Goal: Information Seeking & Learning: Learn about a topic

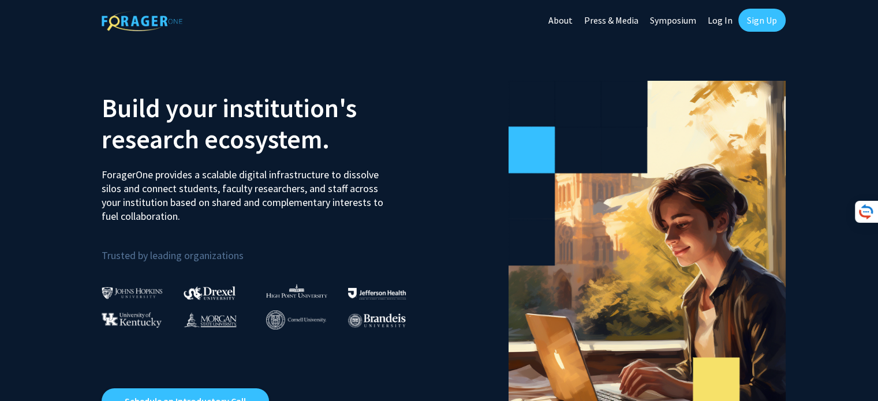
click at [213, 274] on div at bounding box center [225, 287] width 83 height 27
click at [219, 301] on div at bounding box center [225, 315] width 83 height 31
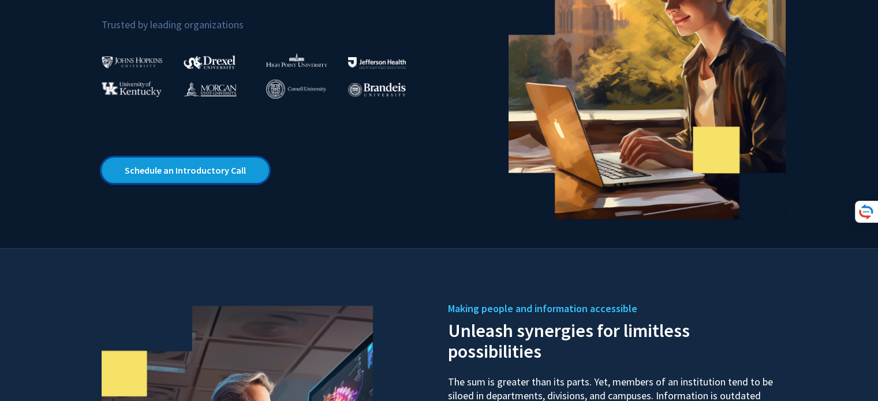
click at [189, 177] on link "Schedule an Introductory Call" at bounding box center [185, 170] width 167 height 25
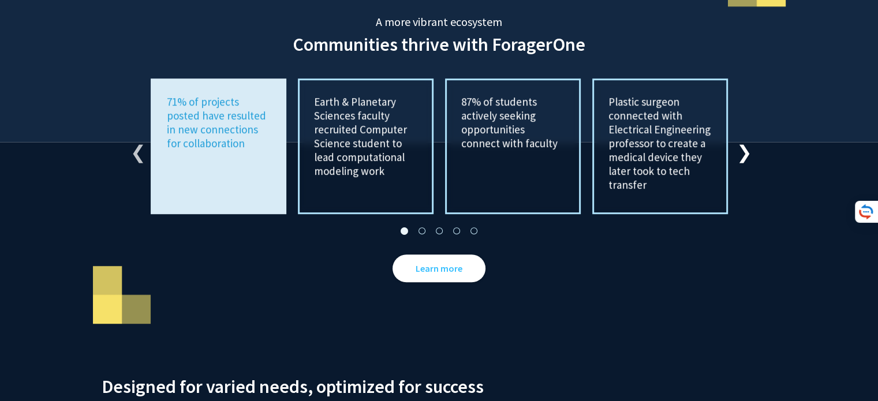
scroll to position [2136, 0]
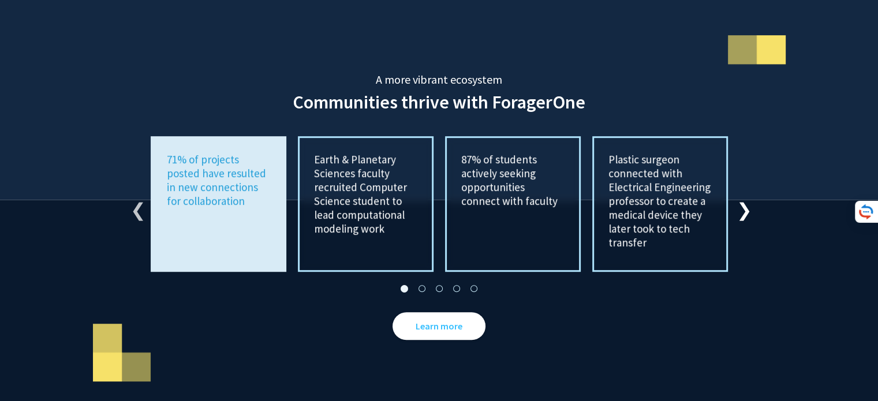
click at [739, 199] on button "Next" at bounding box center [743, 205] width 12 height 12
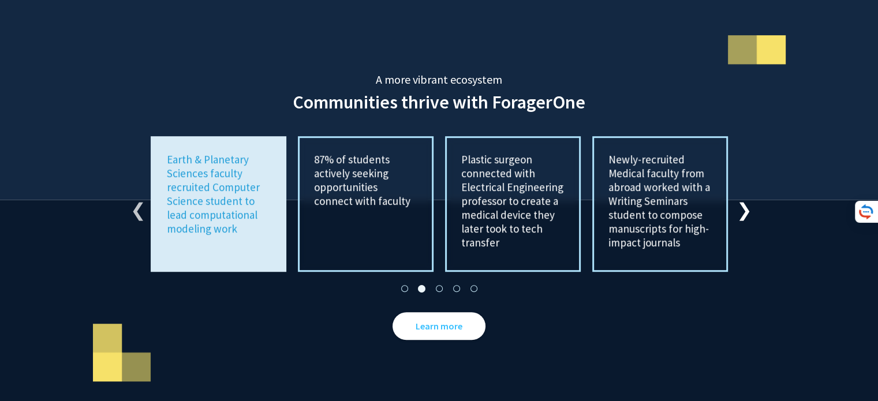
click at [739, 199] on button "Next" at bounding box center [743, 205] width 12 height 12
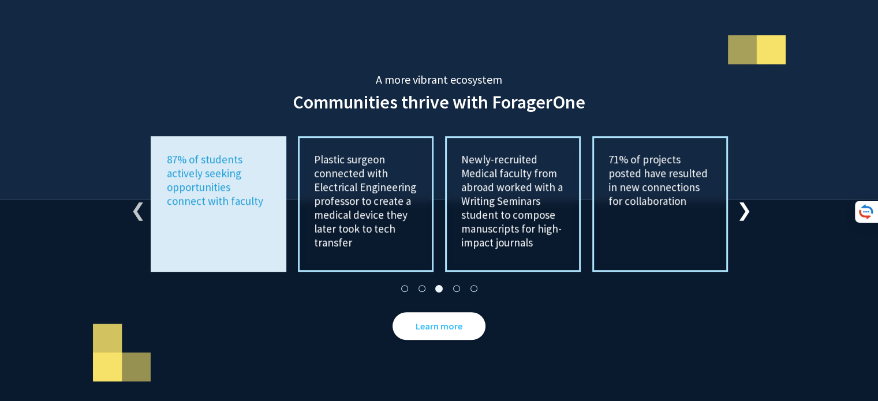
click at [739, 199] on button "Next" at bounding box center [743, 205] width 12 height 12
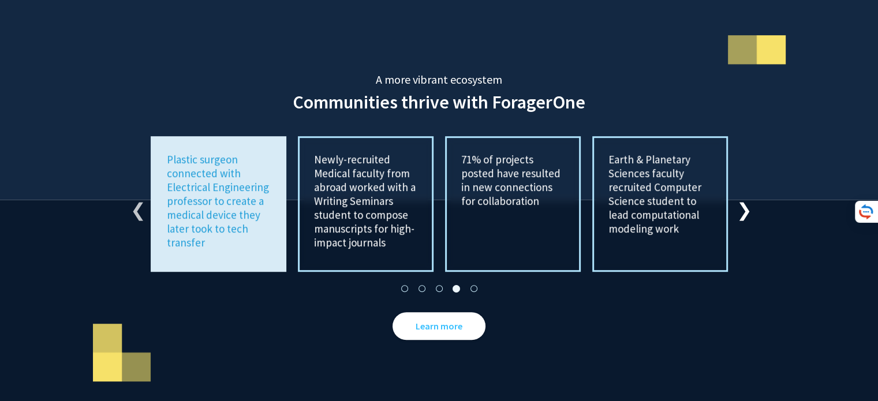
click at [739, 199] on button "Next" at bounding box center [743, 205] width 12 height 12
click at [410, 312] on link "Learn more" at bounding box center [439, 326] width 93 height 28
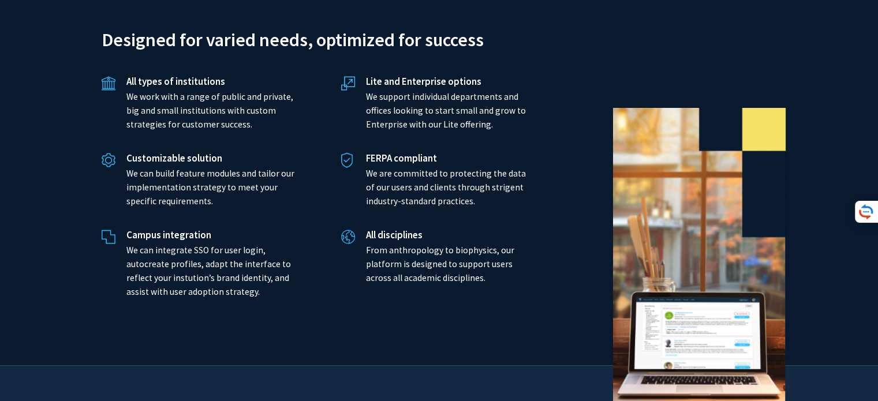
scroll to position [2748, 0]
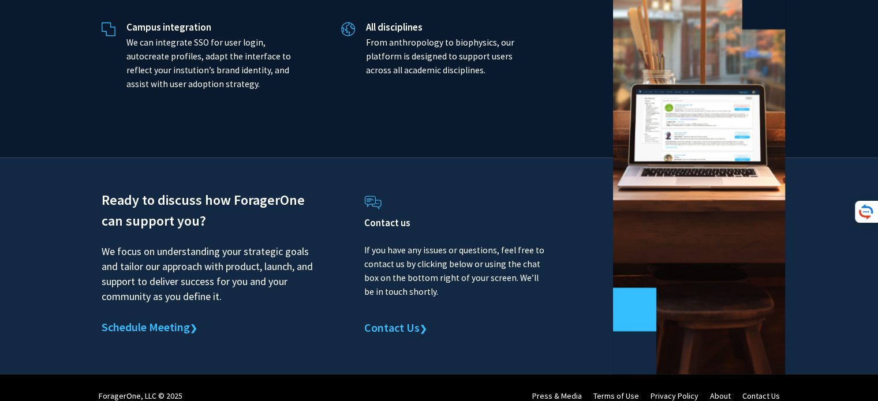
click at [369, 196] on img at bounding box center [372, 203] width 17 height 14
click at [113, 382] on div "ForagerOne, LLC © 2025" at bounding box center [141, 396] width 84 height 40
click at [562, 391] on link "Press & Media" at bounding box center [557, 396] width 50 height 10
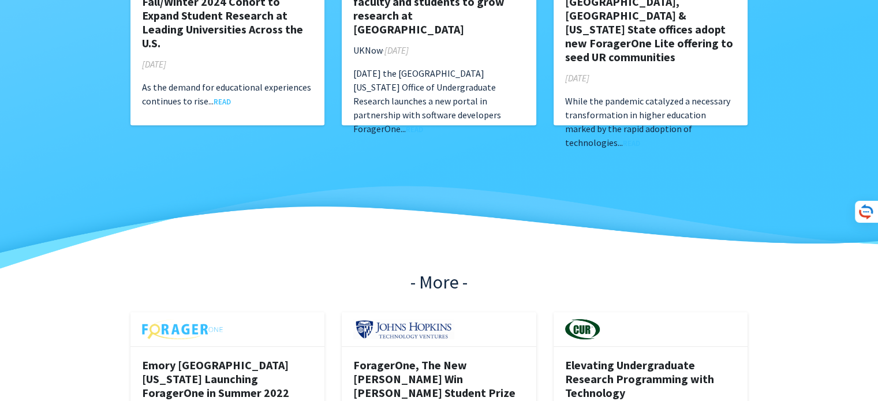
scroll to position [635, 0]
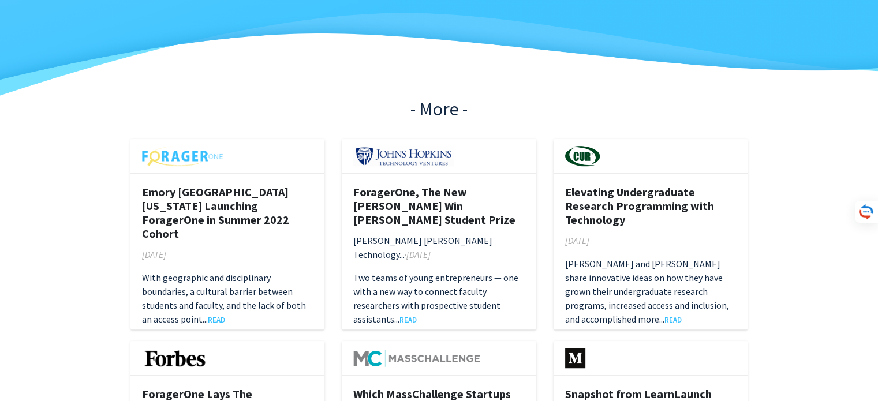
click at [233, 171] on div at bounding box center [227, 156] width 195 height 35
click at [218, 271] on p "With geographic and disciplinary boundaries, a cultural barrier between student…" at bounding box center [227, 298] width 171 height 55
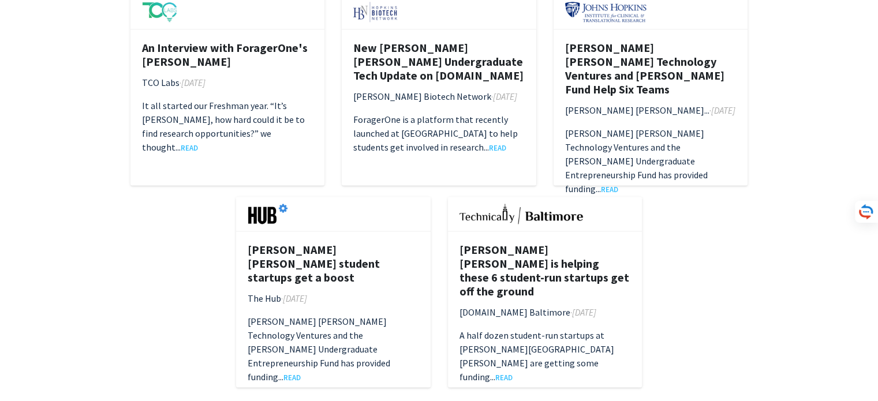
scroll to position [1862, 0]
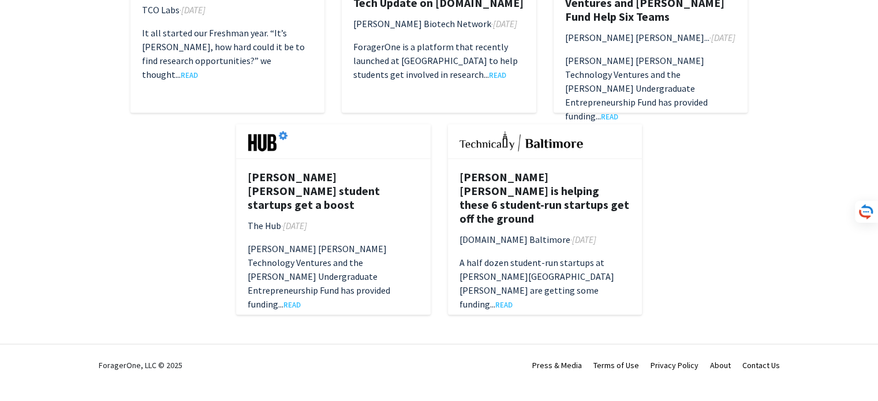
click at [621, 360] on link "Terms of Use" at bounding box center [616, 365] width 46 height 10
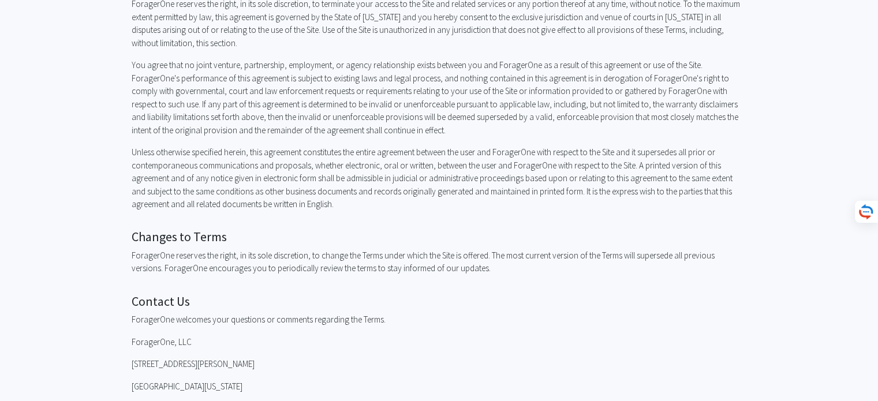
scroll to position [2365, 0]
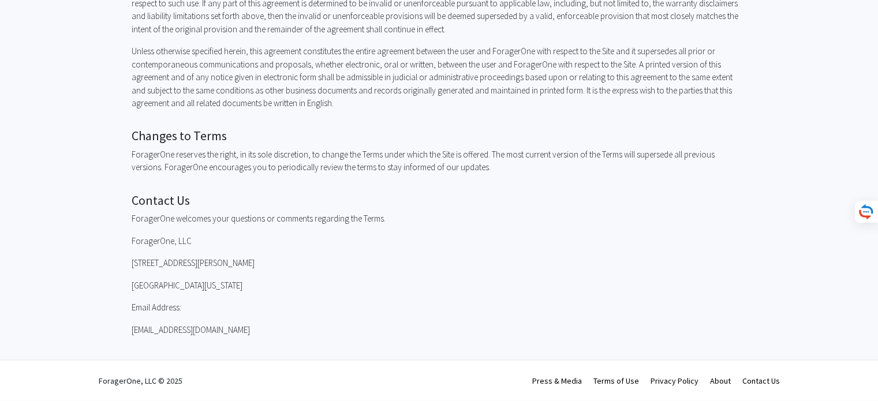
click at [672, 378] on link "Privacy Policy" at bounding box center [675, 381] width 48 height 10
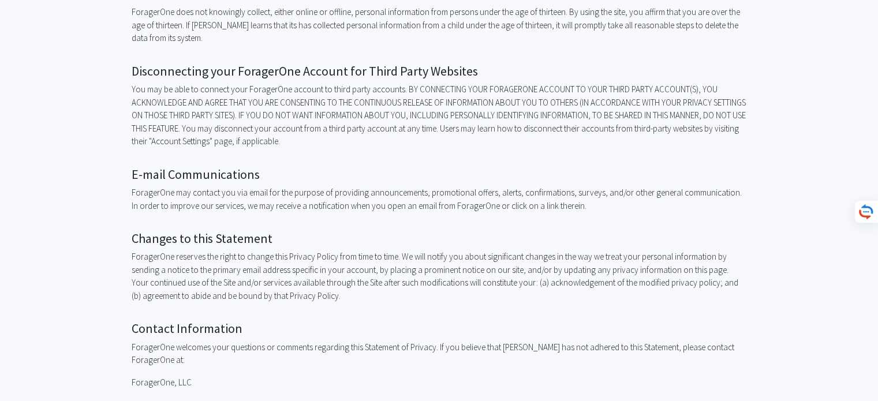
scroll to position [1210, 0]
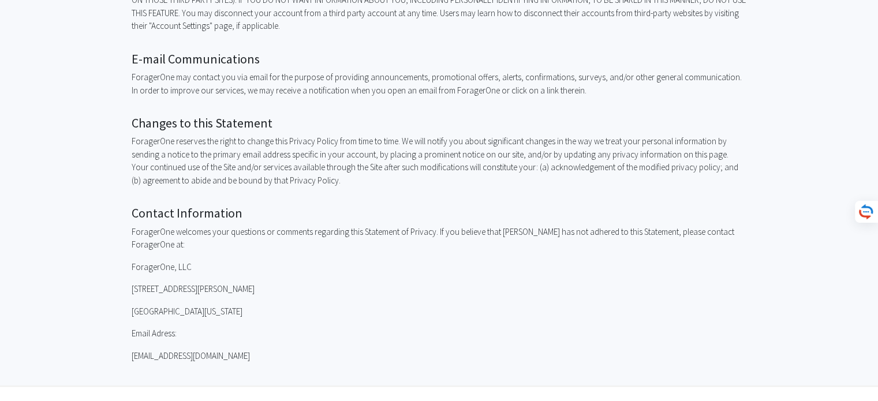
click at [722, 401] on link "About" at bounding box center [720, 407] width 21 height 10
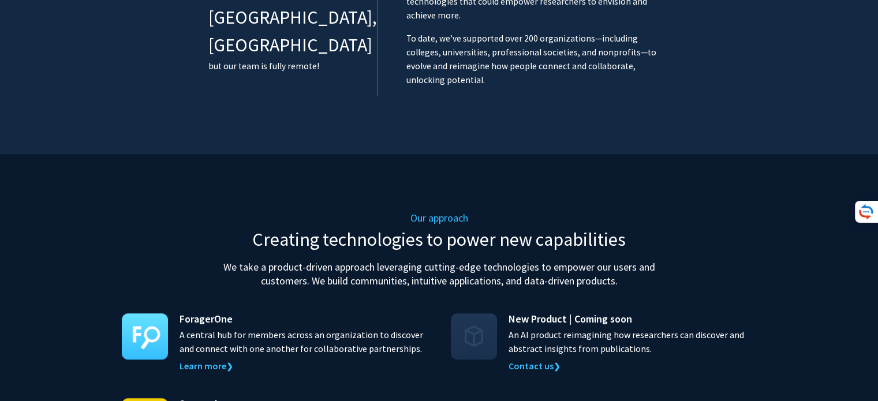
scroll to position [1097, 0]
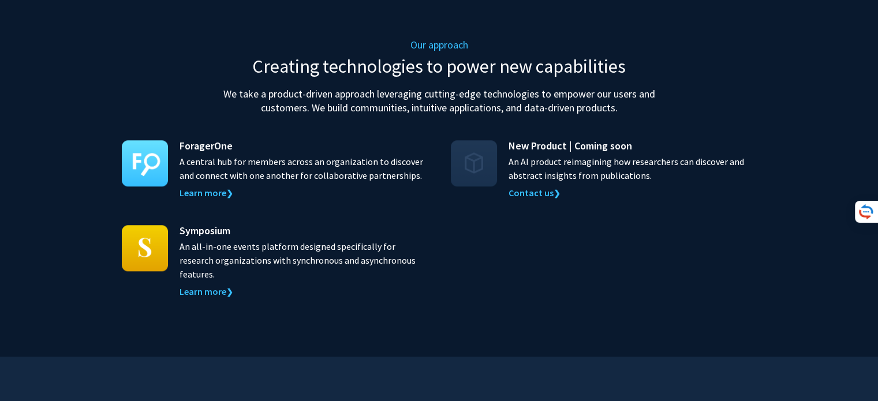
click at [481, 140] on img at bounding box center [474, 163] width 46 height 46
click at [523, 138] on span "New Product | Coming soon" at bounding box center [571, 146] width 124 height 16
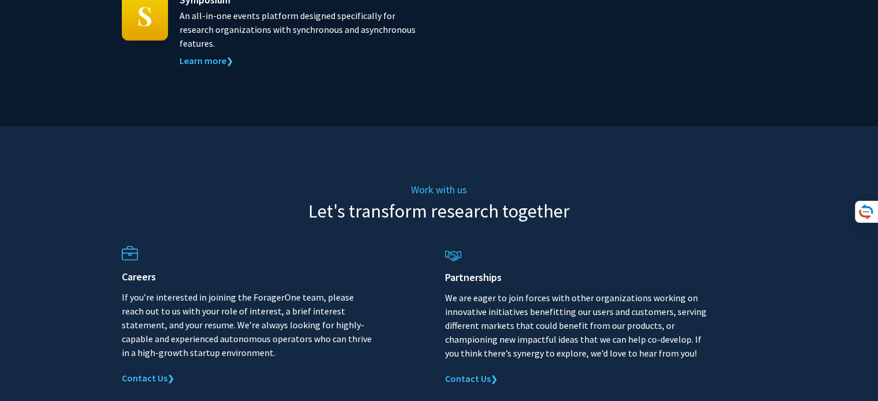
scroll to position [1355, 0]
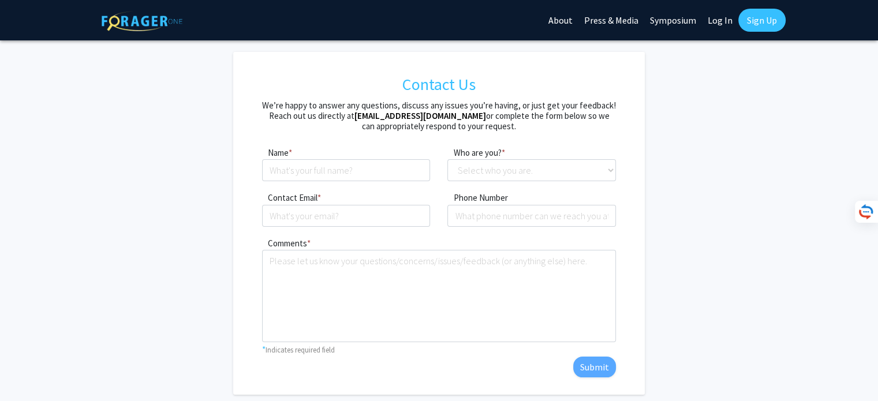
click at [565, 17] on link "About" at bounding box center [561, 20] width 36 height 40
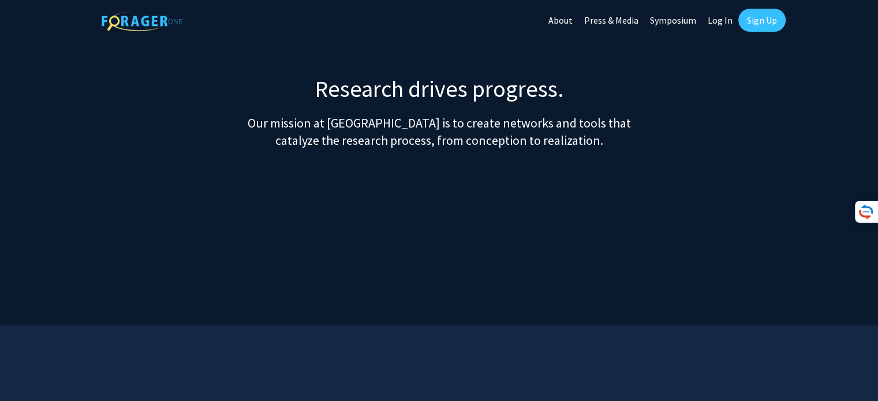
click at [663, 18] on link "Symposium" at bounding box center [673, 20] width 58 height 40
click at [725, 22] on link "Log In" at bounding box center [720, 20] width 36 height 40
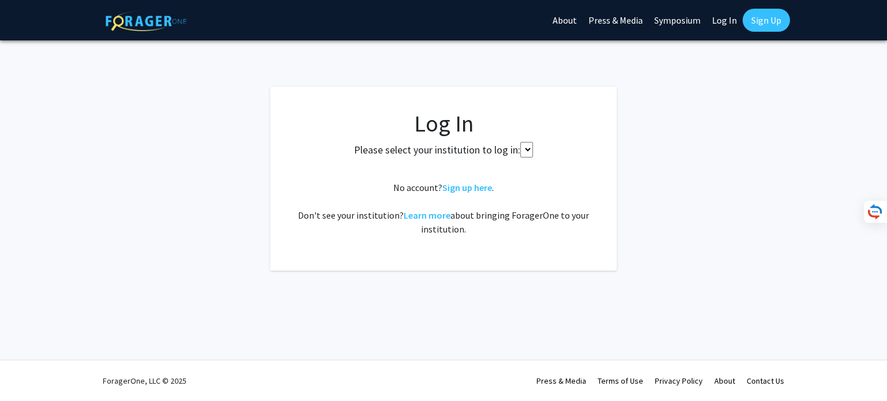
select select
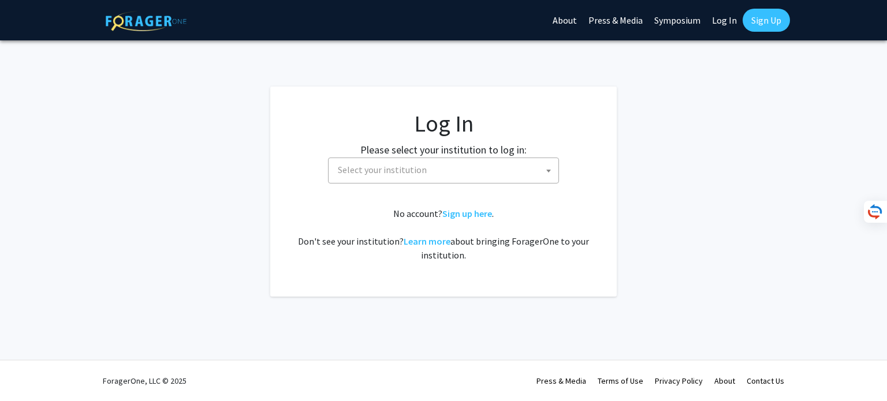
click at [757, 17] on link "Sign Up" at bounding box center [765, 20] width 47 height 23
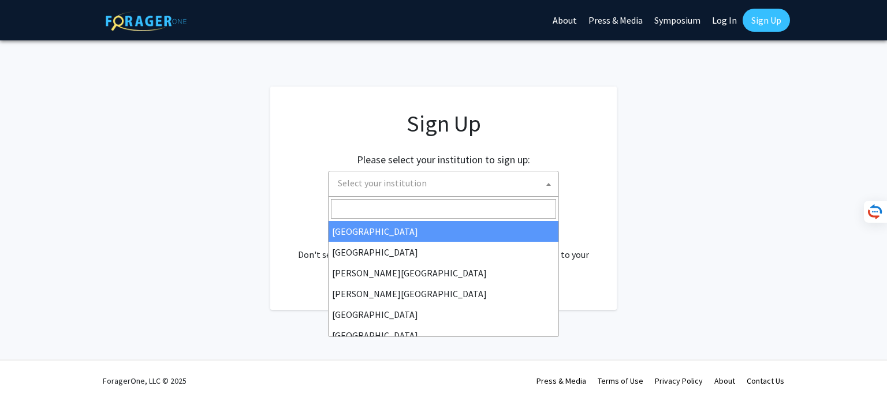
click at [536, 191] on span "Select your institution" at bounding box center [445, 183] width 225 height 24
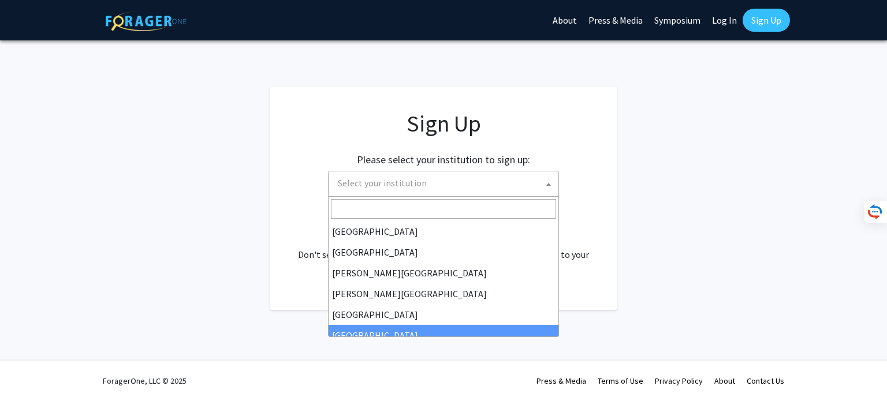
click at [468, 131] on h1 "Sign Up" at bounding box center [443, 124] width 300 height 28
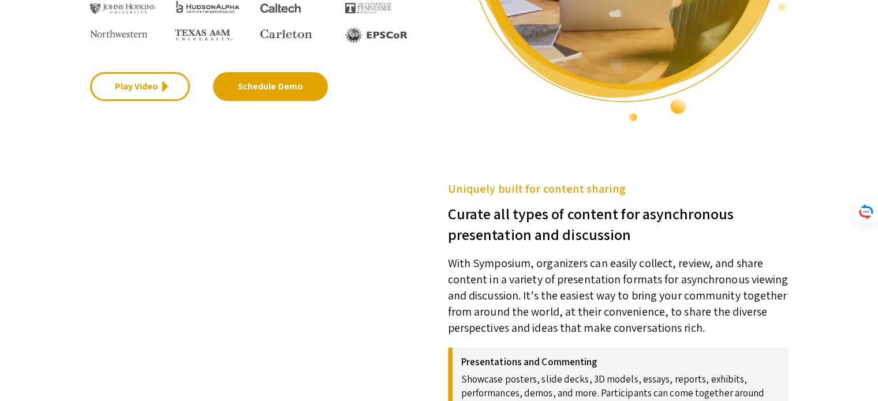
scroll to position [462, 0]
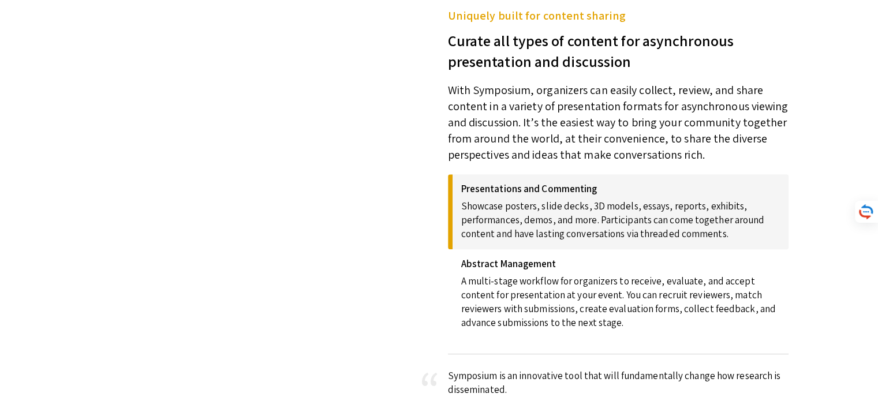
drag, startPoint x: 234, startPoint y: 103, endPoint x: 515, endPoint y: 307, distance: 347.2
click at [514, 307] on div "Uniquely built for content sharing Curate all types of content for asynchronous…" at bounding box center [439, 220] width 716 height 426
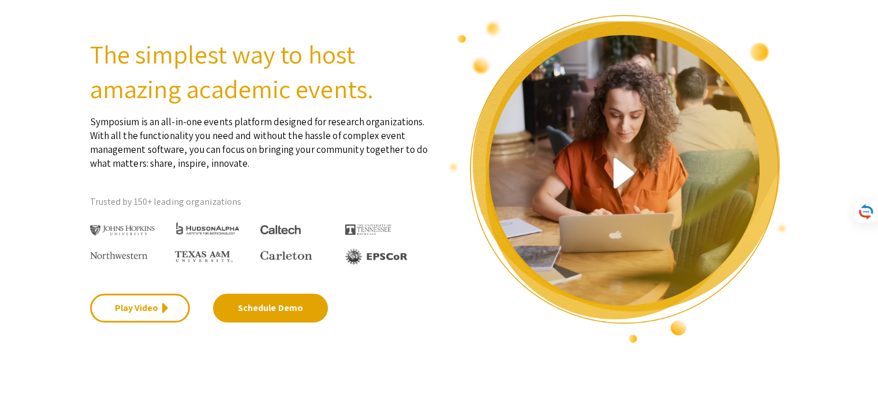
scroll to position [0, 0]
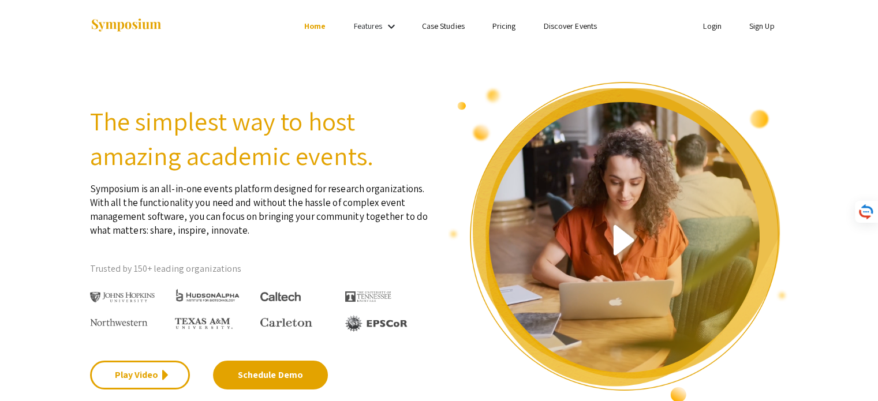
click at [371, 27] on link "Features" at bounding box center [368, 26] width 29 height 10
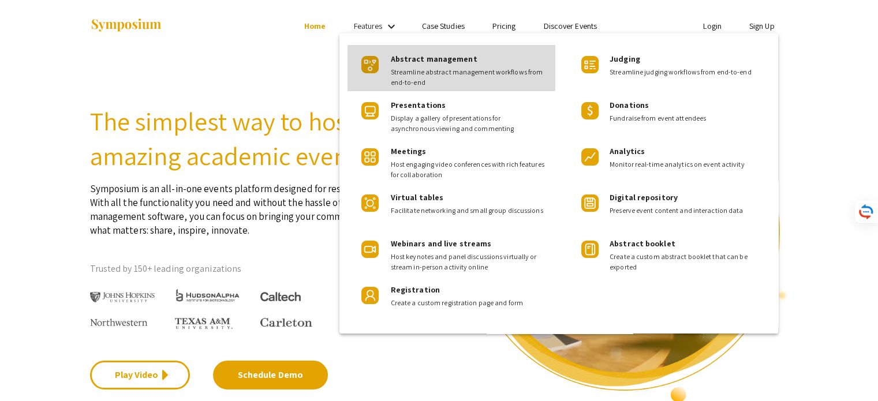
click at [445, 73] on span "Streamline abstract management workflows from end-to-end" at bounding box center [468, 77] width 155 height 21
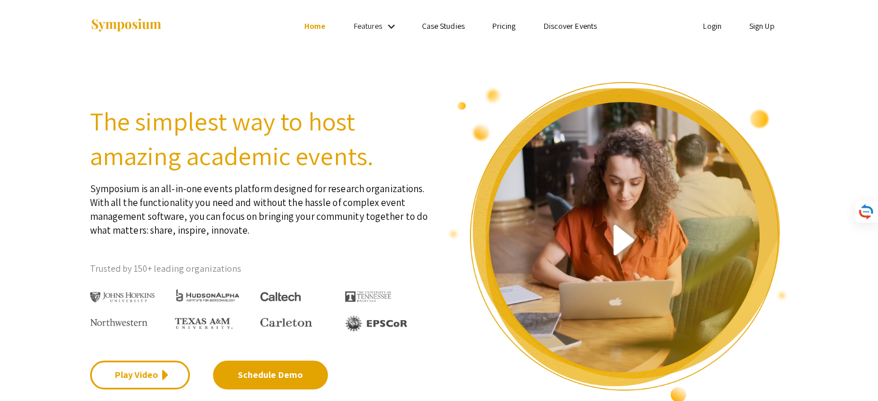
click at [371, 24] on link "Features" at bounding box center [368, 26] width 29 height 10
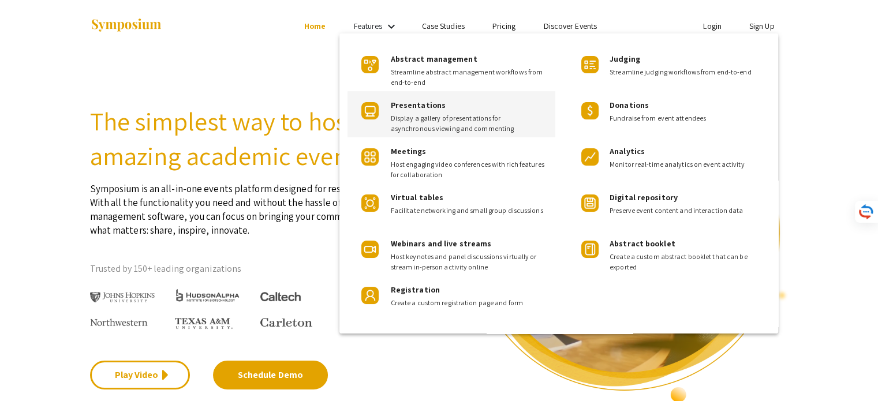
click at [423, 106] on span "Presentations" at bounding box center [418, 105] width 55 height 10
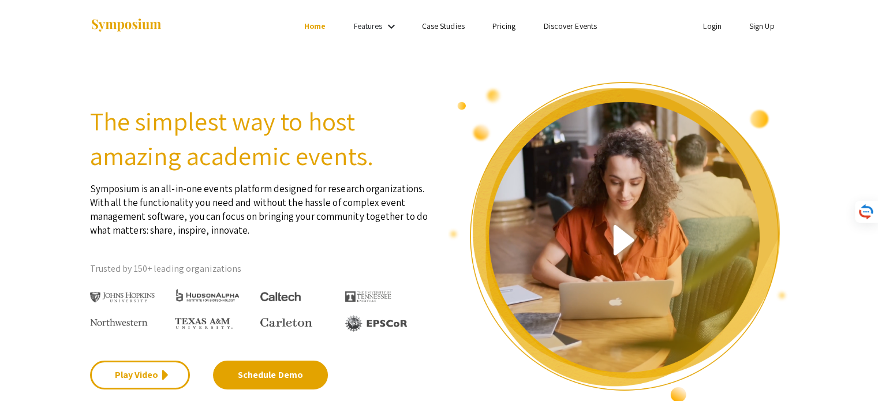
click at [372, 28] on link "Features" at bounding box center [368, 26] width 29 height 10
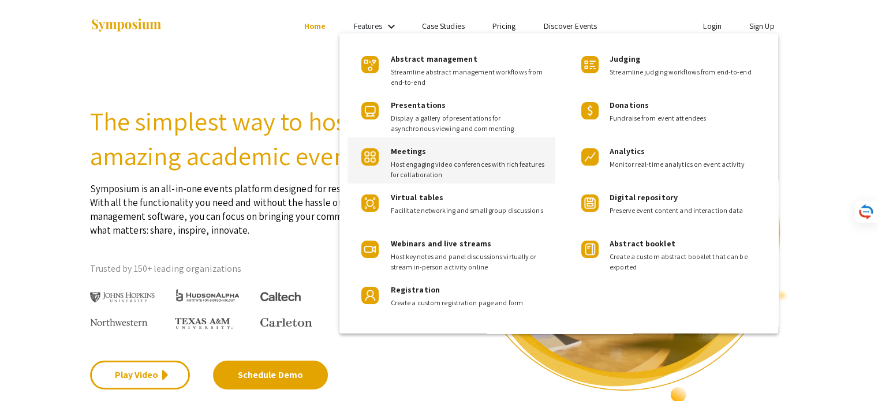
click at [413, 171] on span "Host engaging video conferences with rich features for collaboration" at bounding box center [468, 169] width 155 height 21
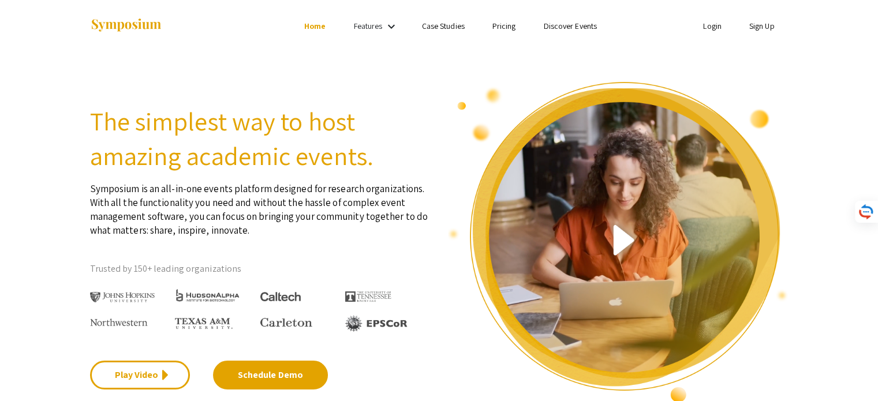
click at [453, 22] on link "Case Studies" at bounding box center [443, 26] width 43 height 10
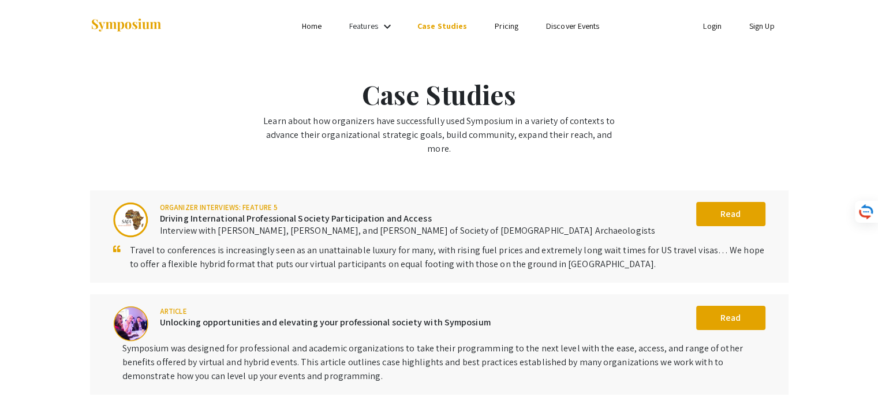
click at [514, 22] on link "Pricing" at bounding box center [507, 26] width 24 height 10
click at [504, 26] on link "Pricing" at bounding box center [507, 26] width 24 height 10
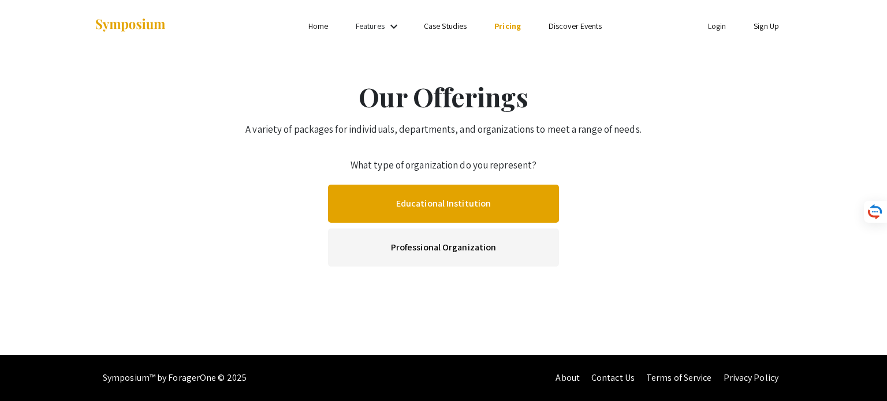
click at [529, 192] on link "Educational Institution" at bounding box center [443, 204] width 231 height 38
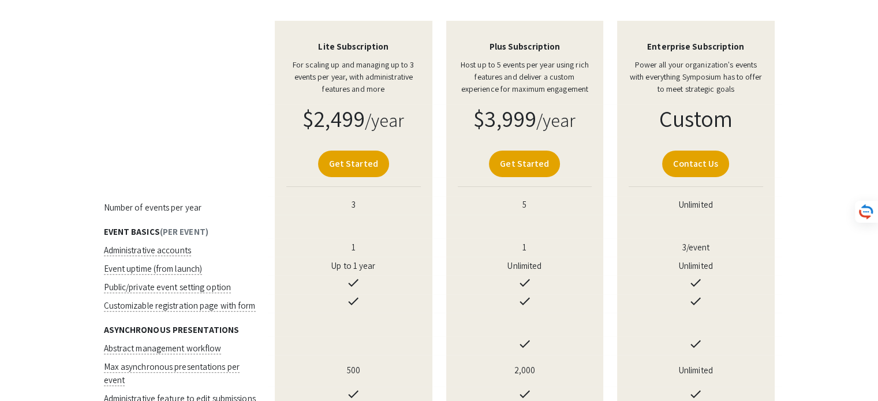
scroll to position [173, 0]
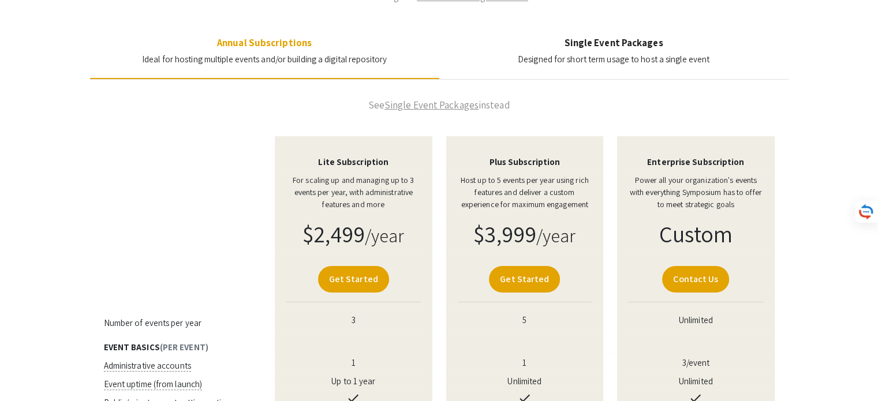
click at [655, 39] on h4 "Single Event Packages" at bounding box center [614, 43] width 192 height 12
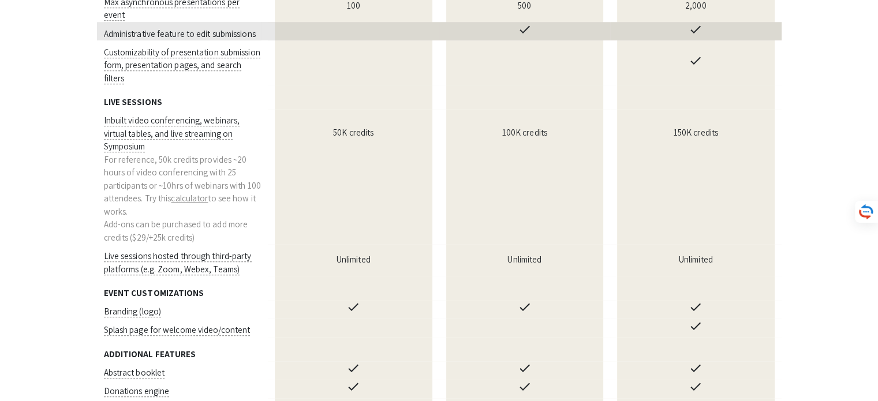
scroll to position [577, 0]
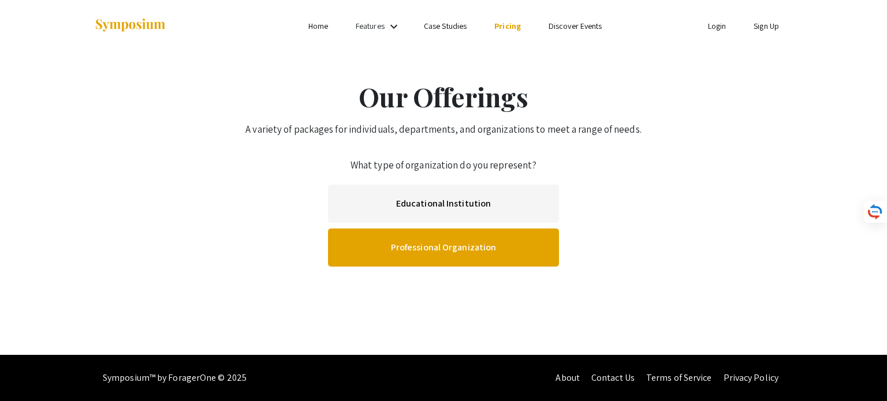
click at [479, 244] on link "Professional Organization" at bounding box center [443, 248] width 231 height 38
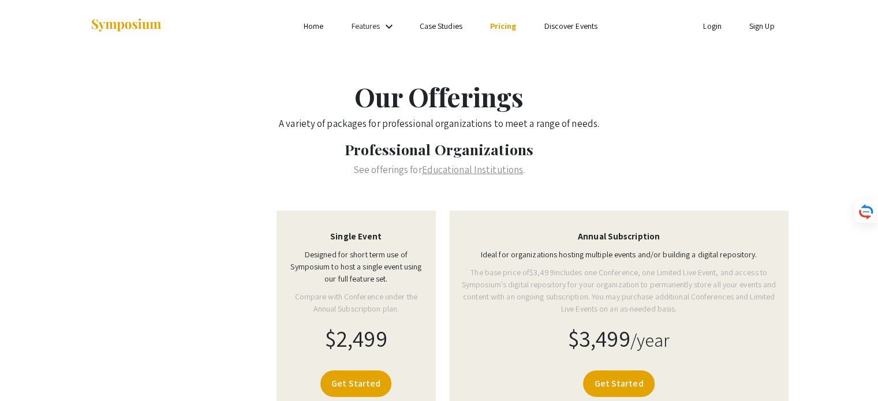
click at [559, 29] on link "Discover Events" at bounding box center [571, 26] width 54 height 10
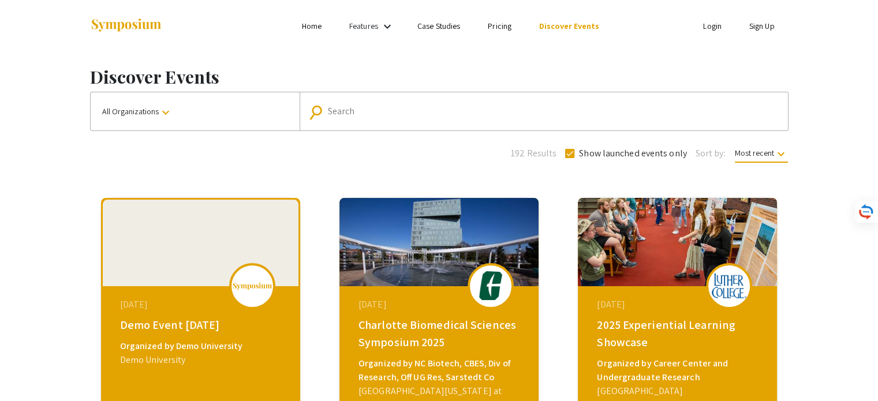
click at [198, 108] on button "All Organizations keyboard_arrow_down" at bounding box center [195, 111] width 209 height 38
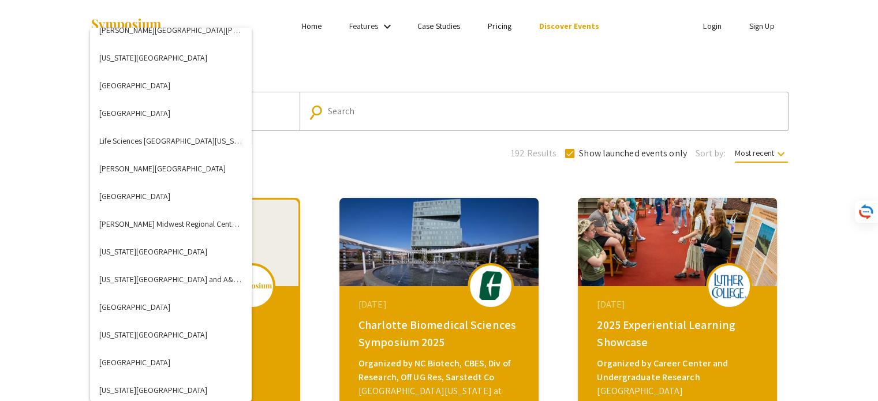
scroll to position [1905, 0]
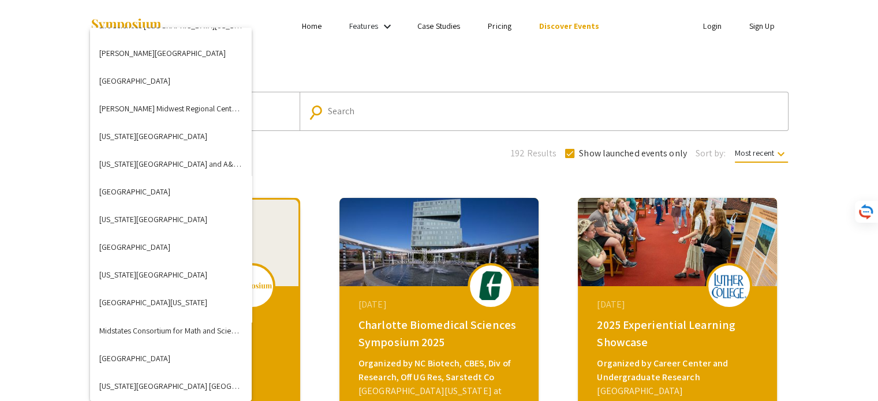
click at [843, 148] on div at bounding box center [439, 200] width 878 height 401
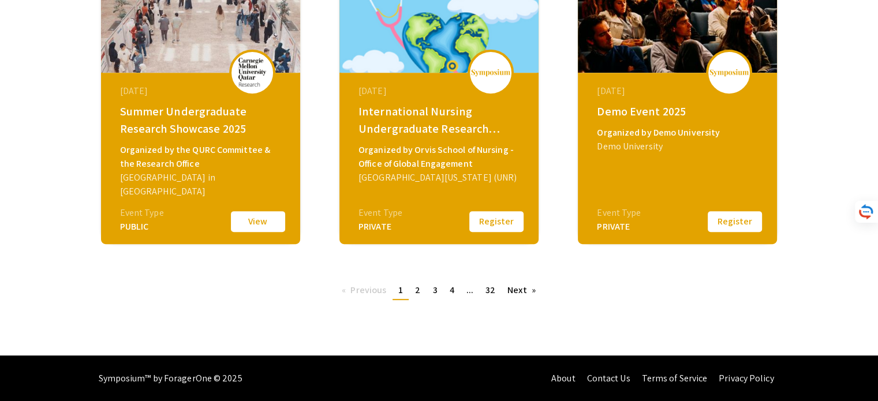
scroll to position [260, 0]
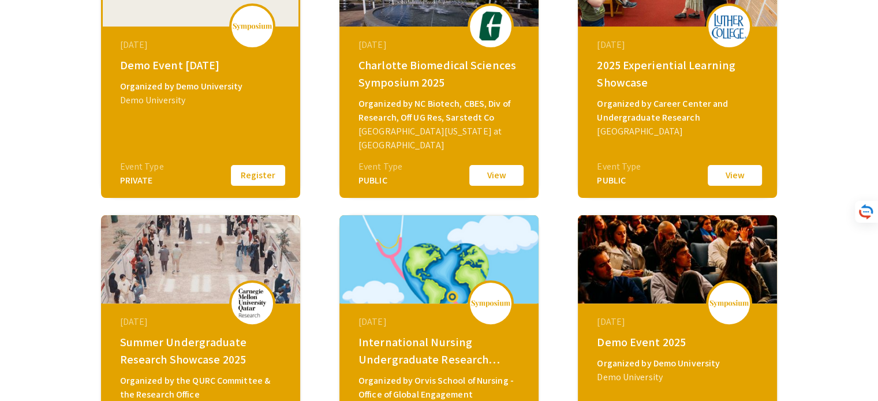
click at [684, 115] on div "Organized by Career Center and Undergraduate Research" at bounding box center [679, 111] width 164 height 28
click at [730, 176] on button "View" at bounding box center [735, 175] width 58 height 24
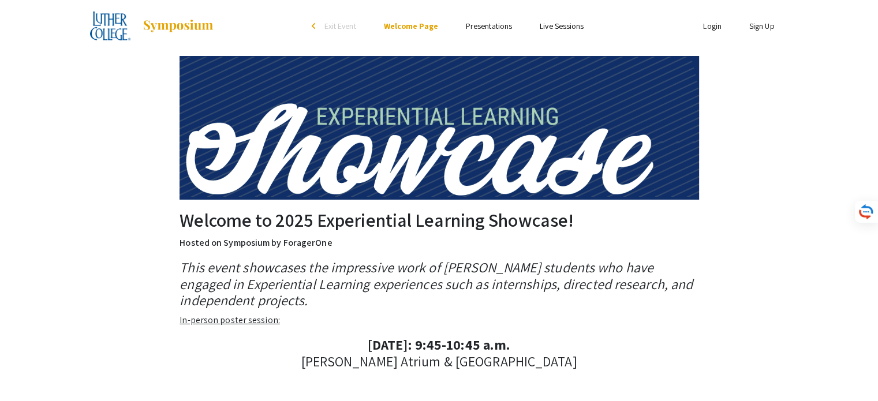
click at [103, 36] on img at bounding box center [110, 26] width 41 height 29
click at [102, 31] on img at bounding box center [110, 26] width 41 height 29
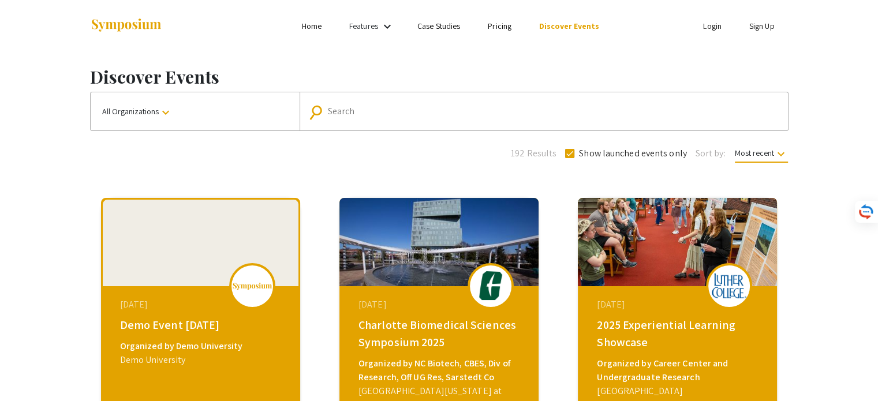
click at [708, 29] on link "Login" at bounding box center [712, 26] width 18 height 10
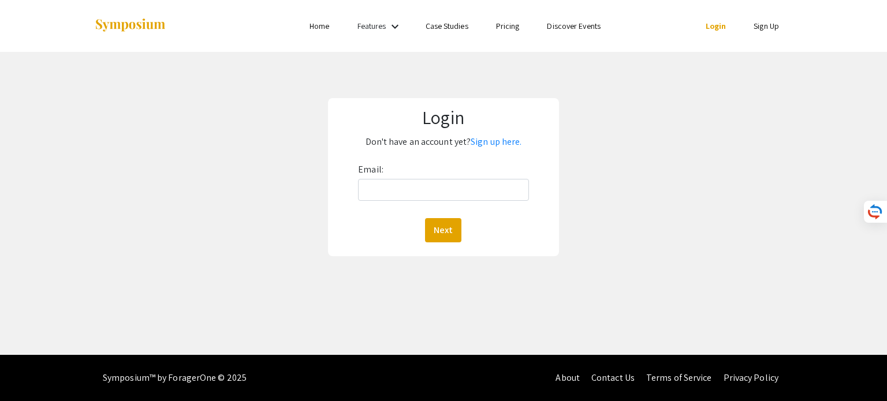
click at [758, 38] on ul "Login Sign Up" at bounding box center [677, 26] width 230 height 52
click at [765, 31] on link "Sign Up" at bounding box center [765, 26] width 25 height 10
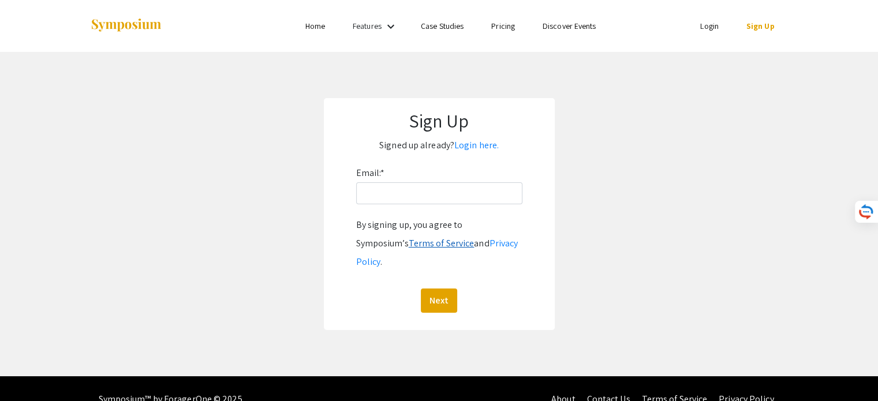
click at [409, 240] on link "Terms of Service" at bounding box center [442, 243] width 66 height 12
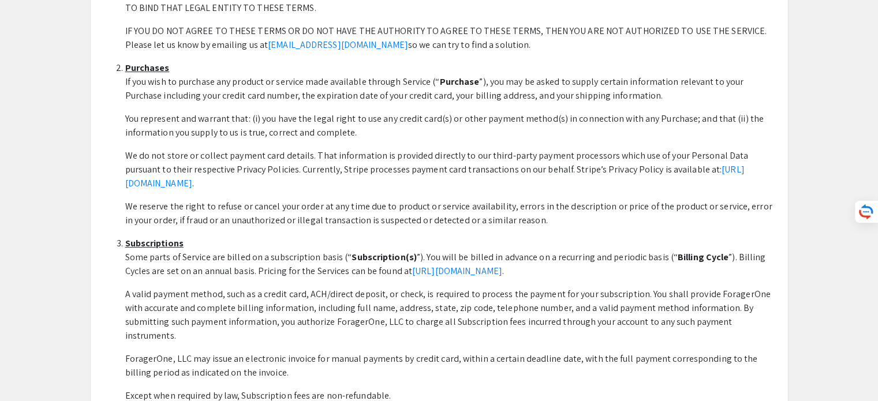
scroll to position [58, 0]
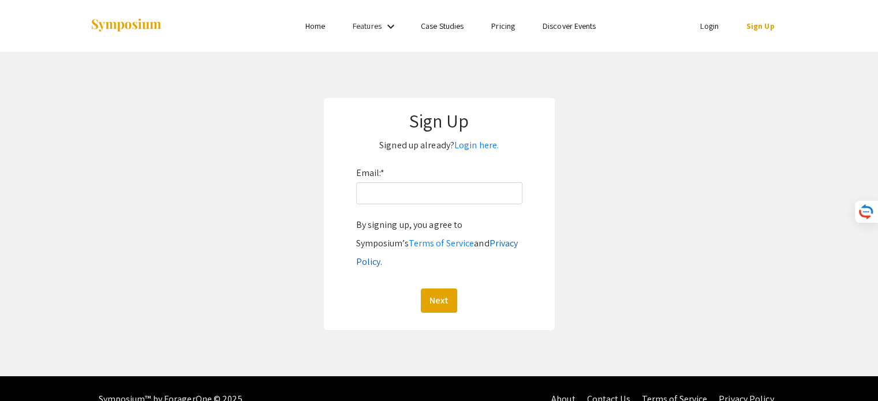
click at [473, 242] on link "Privacy Policy" at bounding box center [437, 252] width 162 height 31
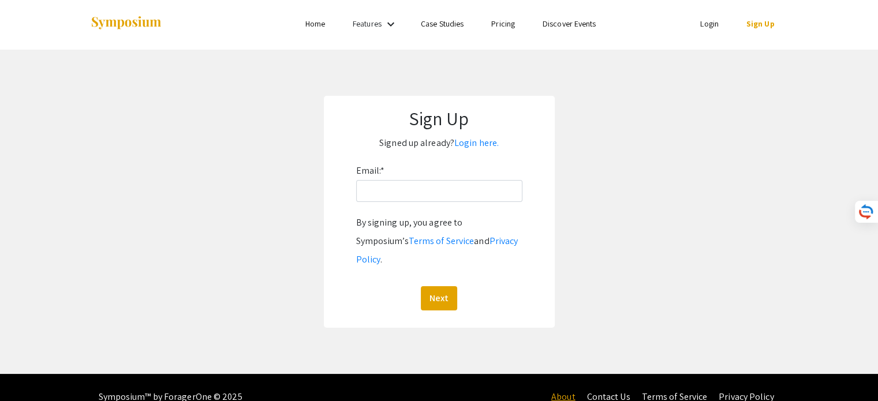
click at [570, 391] on link "About" at bounding box center [563, 397] width 24 height 12
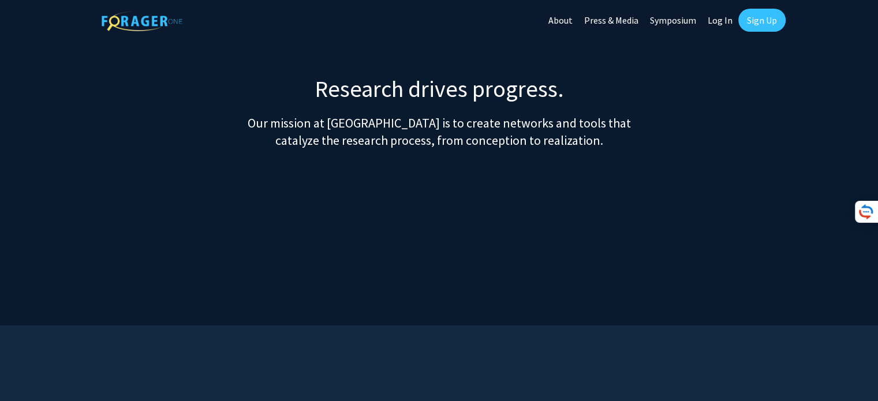
scroll to position [289, 0]
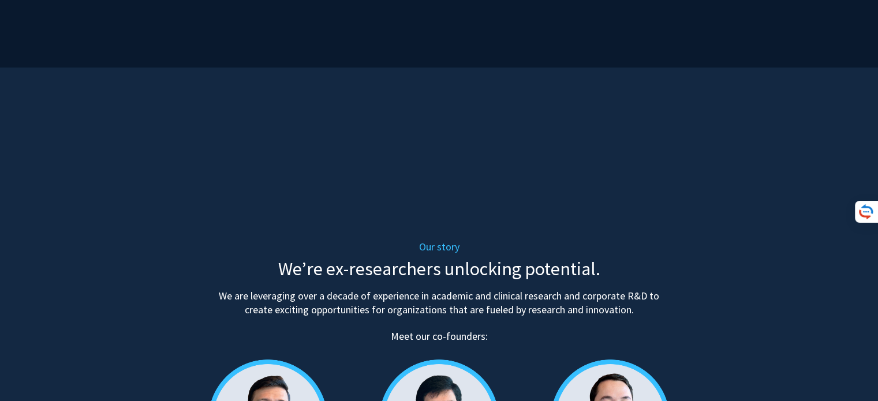
scroll to position [200, 0]
